Goal: Navigation & Orientation: Find specific page/section

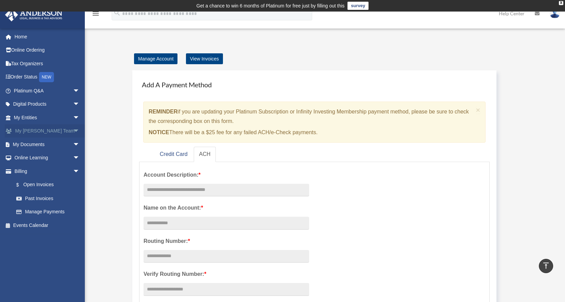
scroll to position [373, 0]
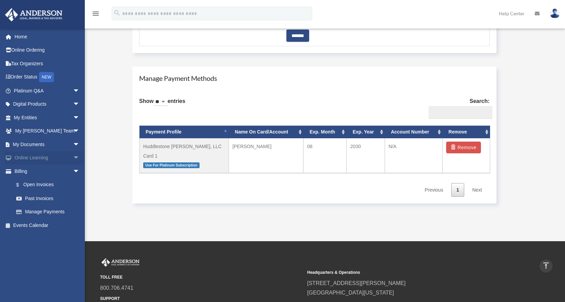
click at [73, 158] on span "arrow_drop_down" at bounding box center [80, 158] width 14 height 14
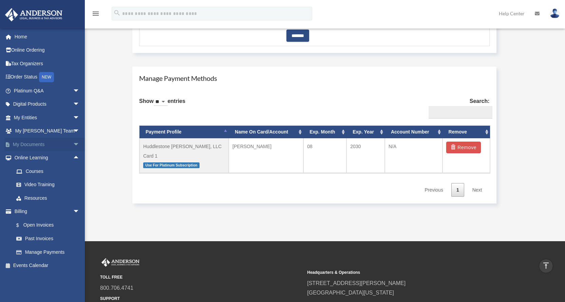
click at [53, 141] on link "My Documents arrow_drop_down" at bounding box center [47, 144] width 85 height 14
click at [73, 143] on span "arrow_drop_down" at bounding box center [80, 144] width 14 height 14
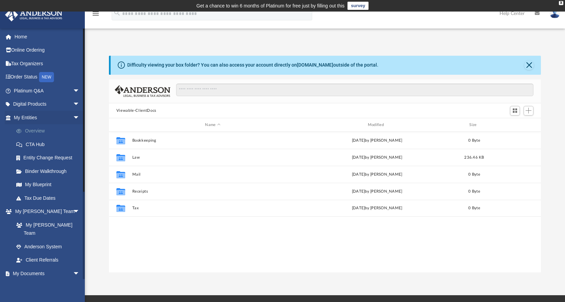
scroll to position [149, 427]
click at [27, 49] on link "Online Ordering" at bounding box center [47, 50] width 85 height 14
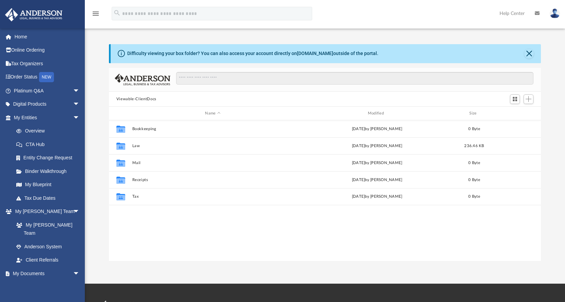
scroll to position [149, 427]
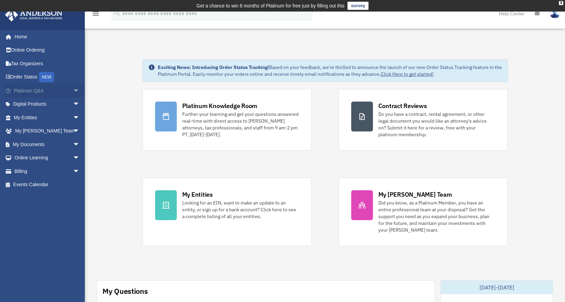
click at [73, 90] on span "arrow_drop_down" at bounding box center [80, 91] width 14 height 14
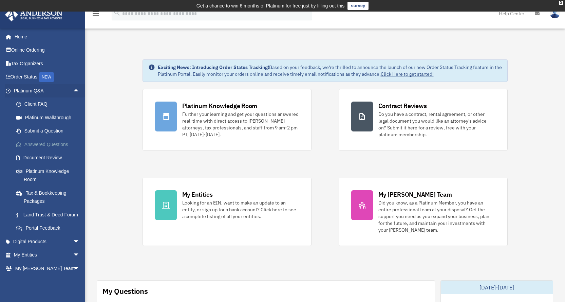
click at [44, 143] on link "Answered Questions" at bounding box center [50, 144] width 80 height 14
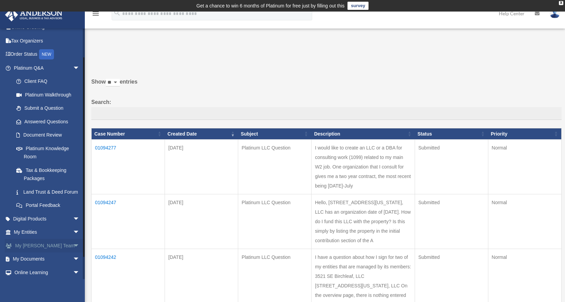
scroll to position [34, 0]
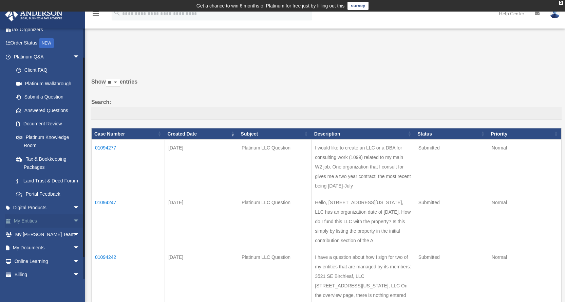
click at [33, 228] on link "My Entities arrow_drop_down" at bounding box center [47, 221] width 85 height 14
click at [73, 228] on span "arrow_drop_down" at bounding box center [80, 221] width 14 height 14
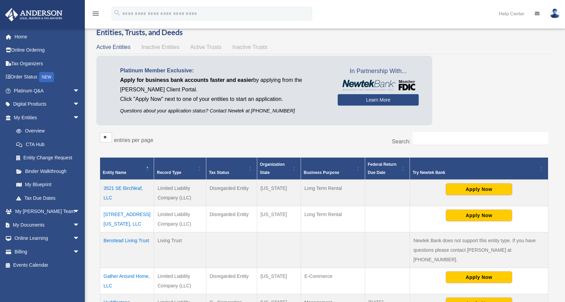
scroll to position [68, 0]
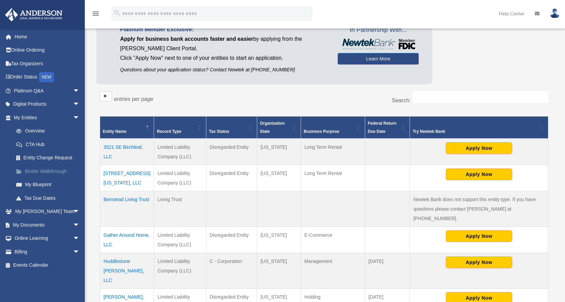
click at [49, 171] on link "Binder Walkthrough" at bounding box center [50, 171] width 80 height 14
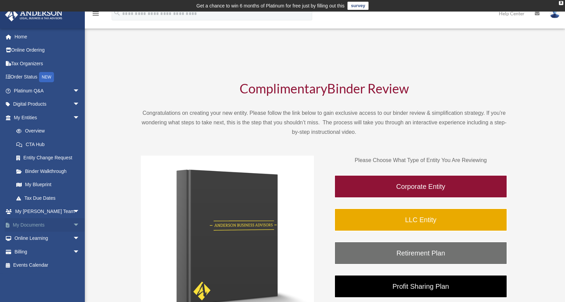
click at [73, 224] on span "arrow_drop_down" at bounding box center [80, 225] width 14 height 14
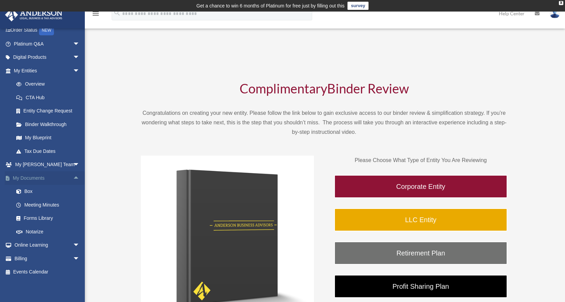
scroll to position [48, 0]
click at [25, 191] on link "Box" at bounding box center [50, 191] width 80 height 14
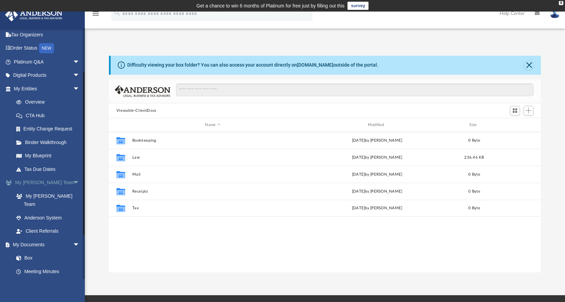
scroll to position [68, 0]
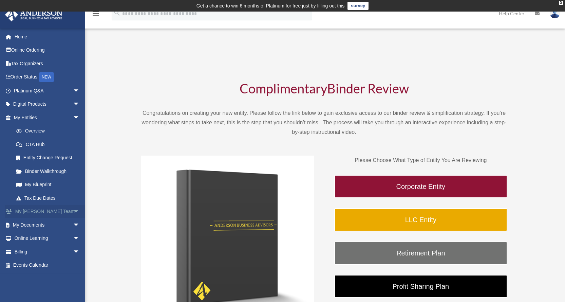
click at [73, 209] on span "arrow_drop_down" at bounding box center [80, 212] width 14 height 14
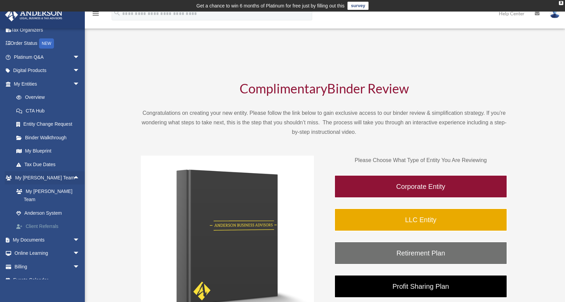
scroll to position [35, 0]
click at [73, 232] on span "arrow_drop_down" at bounding box center [80, 239] width 14 height 14
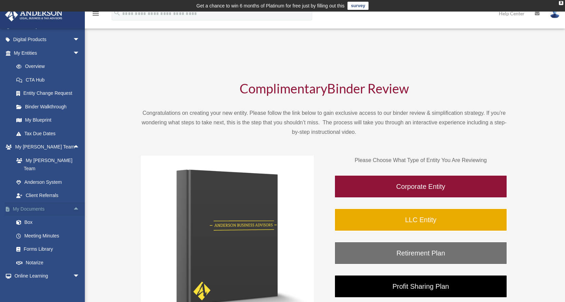
scroll to position [88, 0]
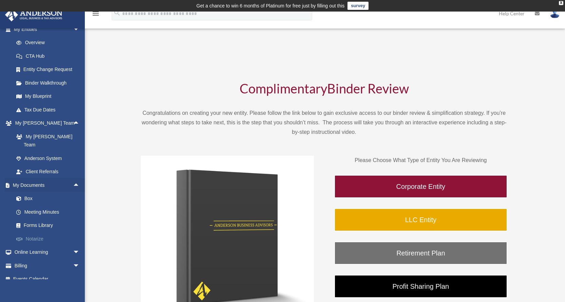
click at [33, 232] on link "Notarize" at bounding box center [50, 239] width 80 height 14
click at [34, 232] on link "Notarize" at bounding box center [50, 239] width 80 height 14
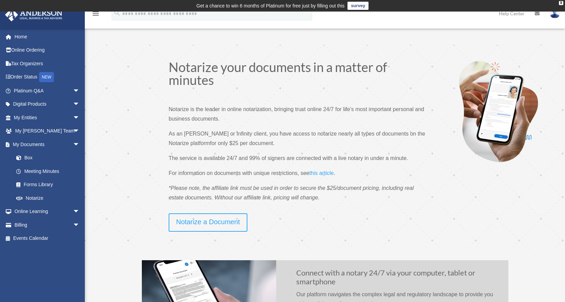
click at [325, 172] on span "this article" at bounding box center [321, 173] width 24 height 6
click at [29, 159] on link "Box" at bounding box center [50, 158] width 80 height 14
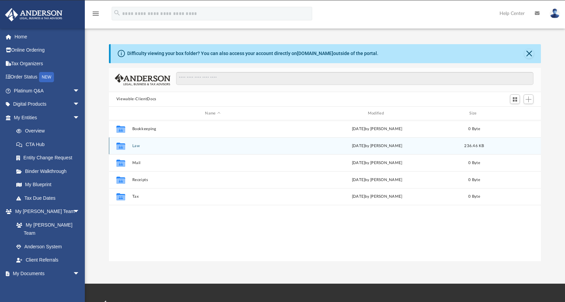
scroll to position [149, 427]
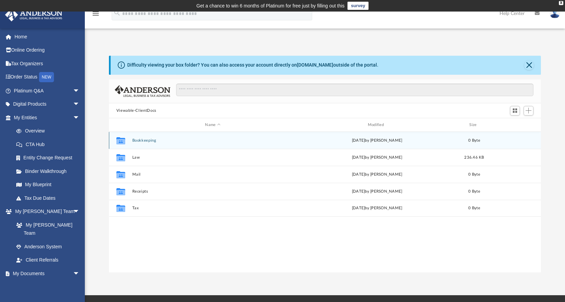
click at [135, 142] on button "Bookkeeping" at bounding box center [212, 140] width 161 height 4
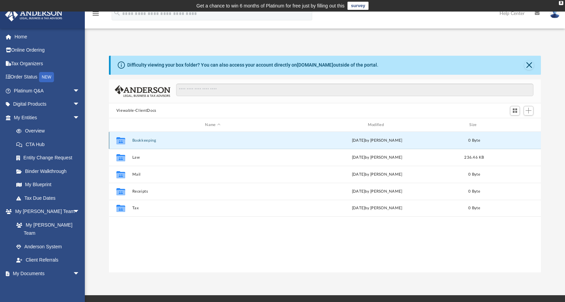
click at [135, 142] on button "Bookkeeping" at bounding box center [212, 140] width 161 height 4
